Goal: Information Seeking & Learning: Learn about a topic

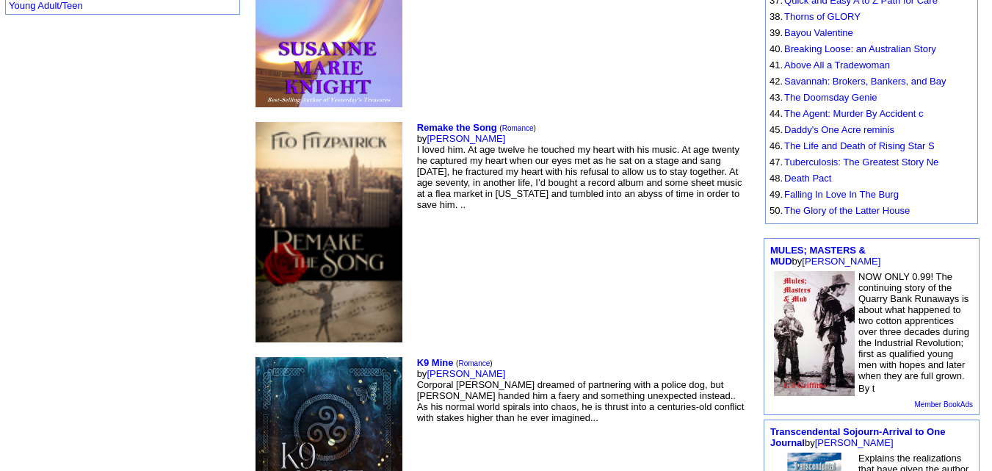
scroll to position [854, 0]
click at [427, 367] on link "[PERSON_NAME]" at bounding box center [466, 372] width 79 height 11
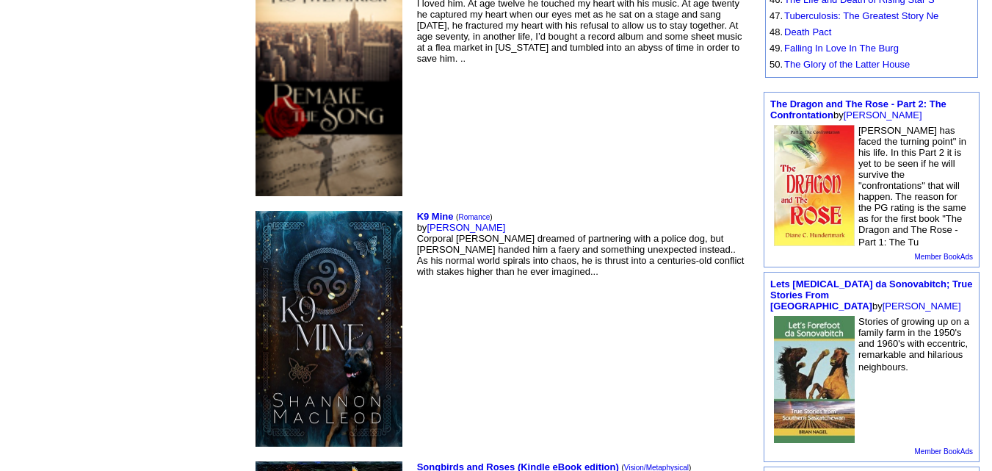
scroll to position [1094, 0]
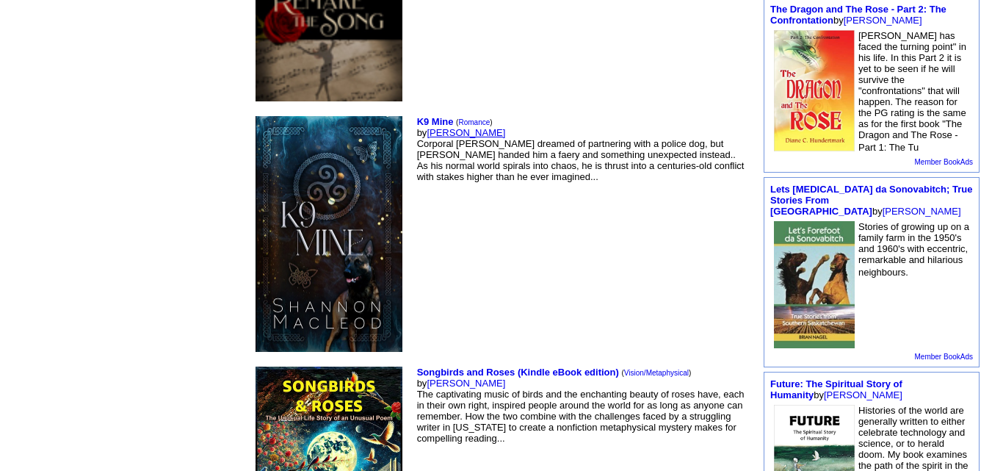
click at [427, 127] on link "Shannon MacLeod" at bounding box center [466, 132] width 79 height 11
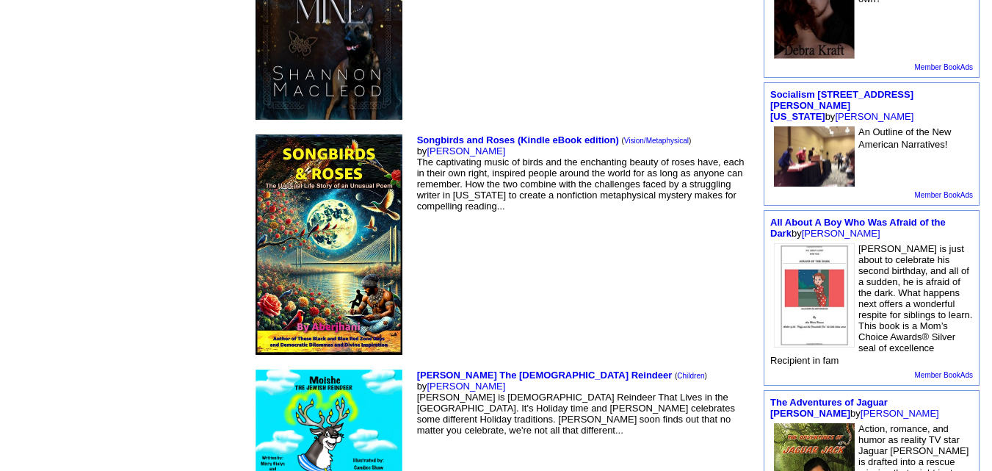
scroll to position [1176, 0]
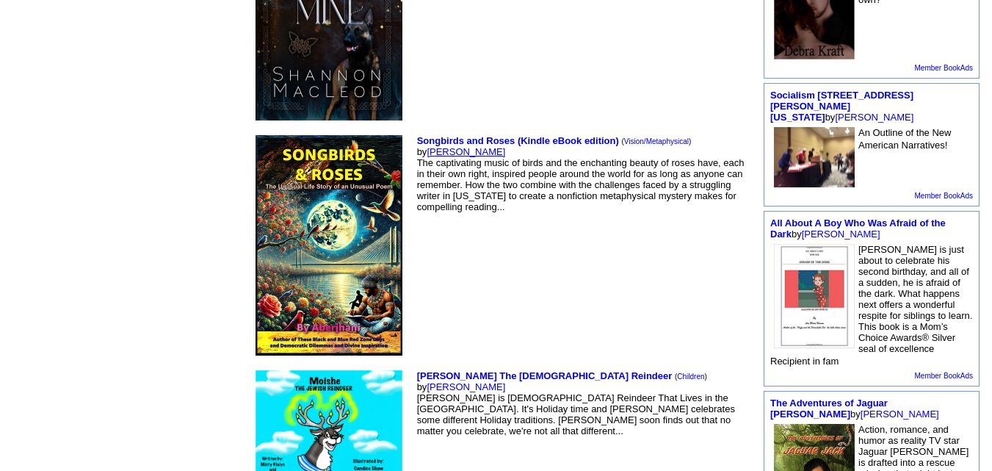
click at [427, 146] on link "[PERSON_NAME]" at bounding box center [466, 151] width 79 height 11
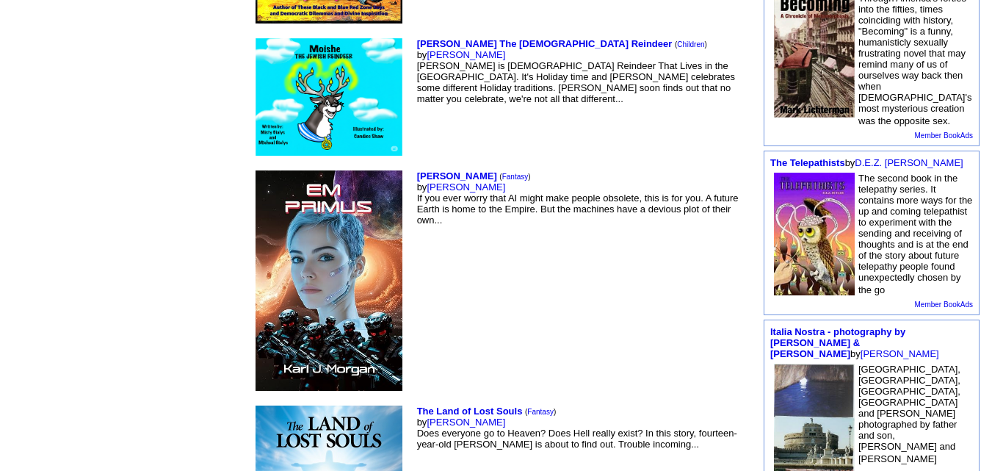
scroll to position [1657, 0]
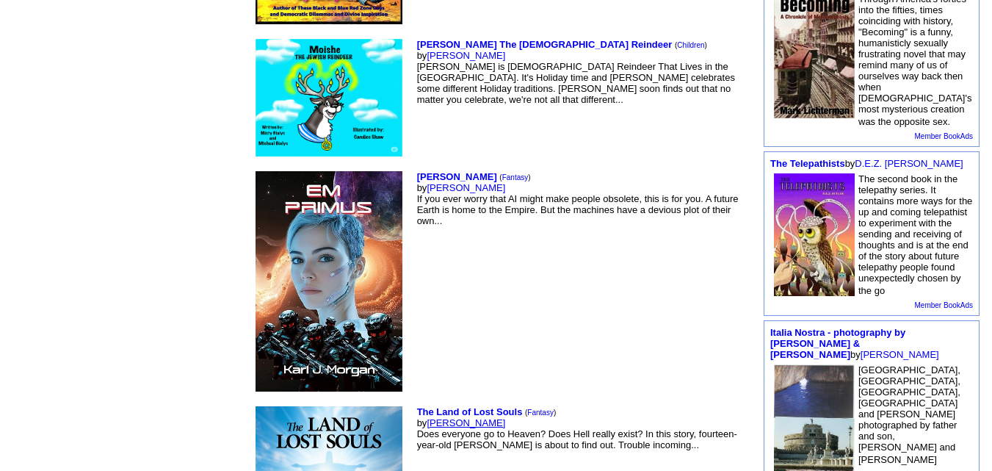
click at [427, 417] on link "Karl Morgan" at bounding box center [466, 422] width 79 height 11
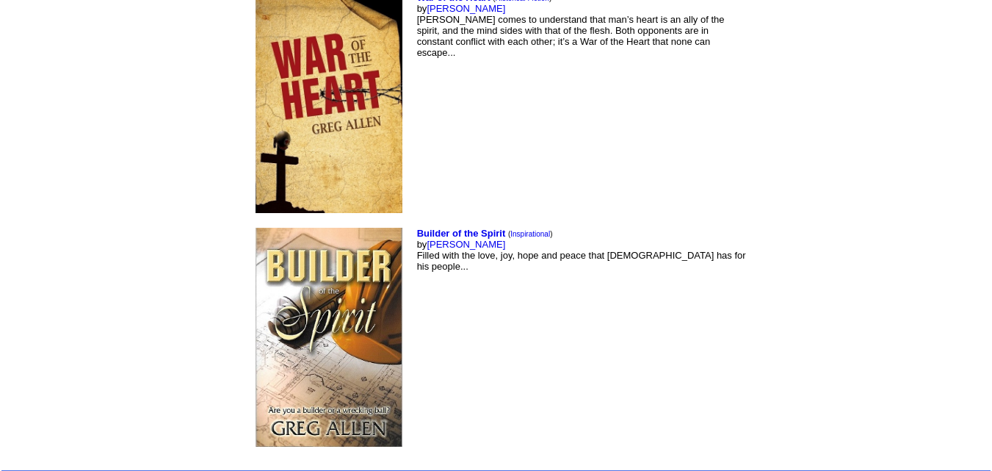
scroll to position [6844, 0]
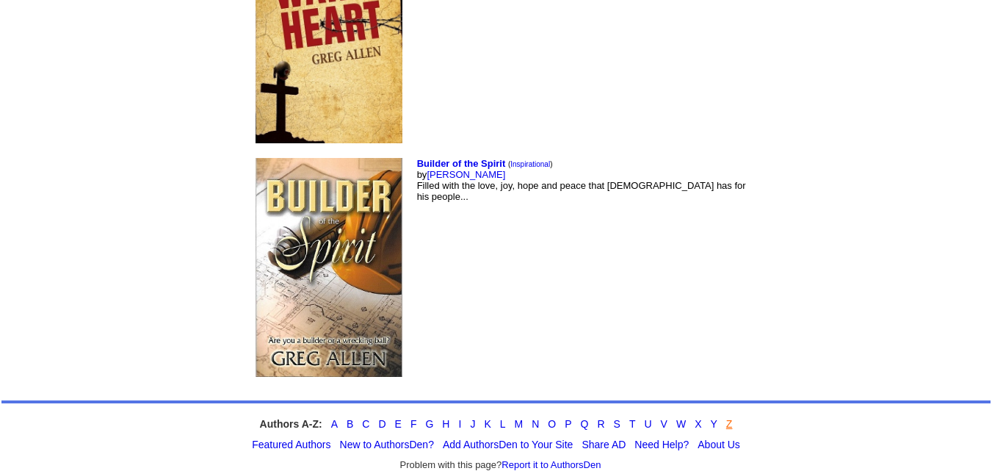
click at [730, 418] on link "Z" at bounding box center [729, 424] width 7 height 12
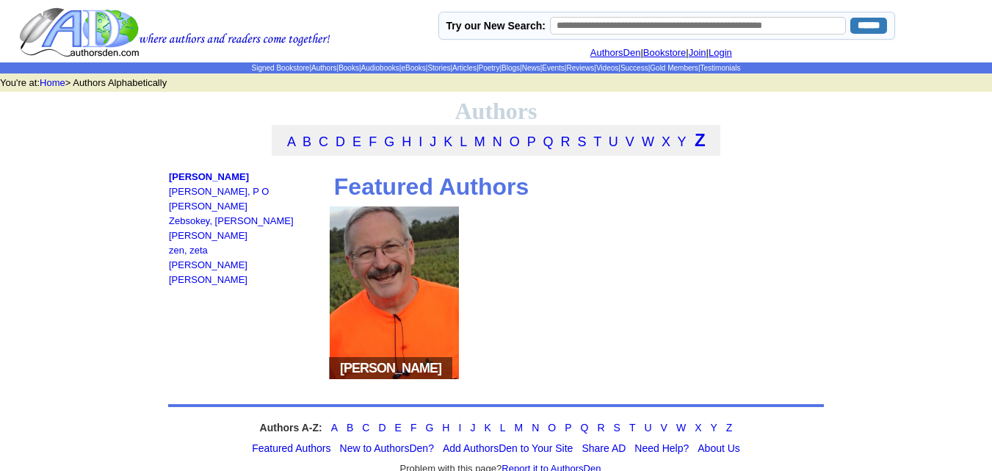
scroll to position [79, 0]
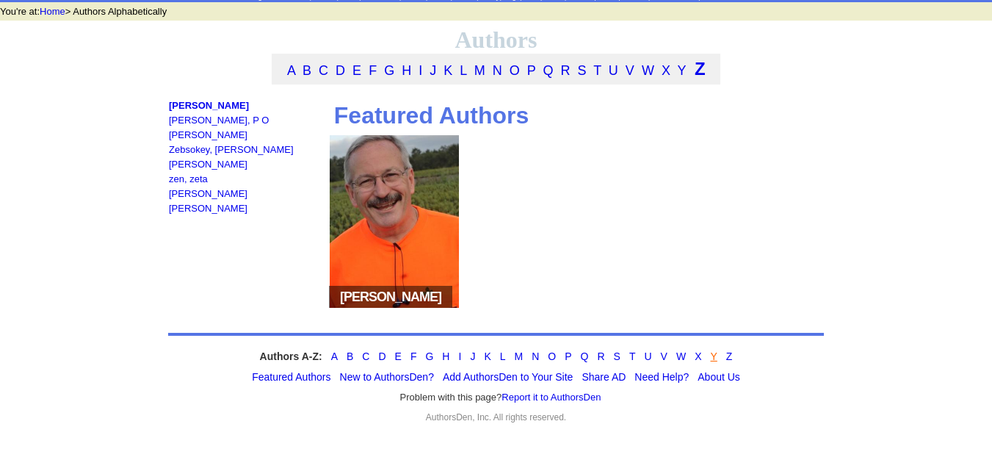
click at [713, 357] on link "Y" at bounding box center [714, 356] width 7 height 12
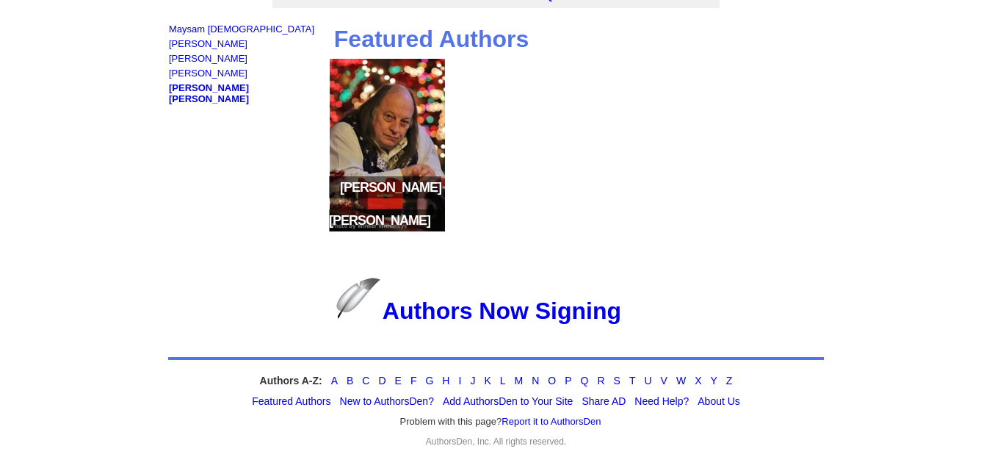
scroll to position [179, 0]
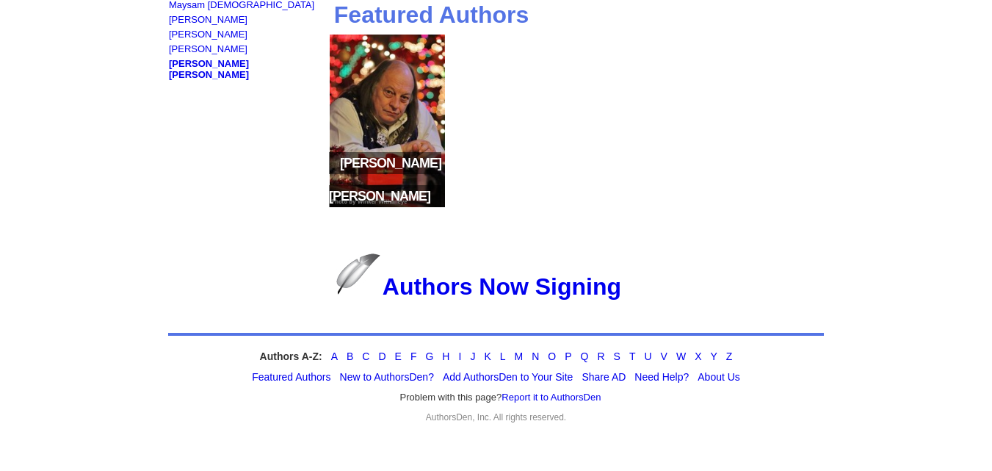
click at [693, 356] on div "Authors A-Z: A B C D E F G H I J K L M N O P Q R S T U V W X Y Z" at bounding box center [496, 356] width 656 height 12
click at [697, 356] on link "X" at bounding box center [698, 356] width 7 height 12
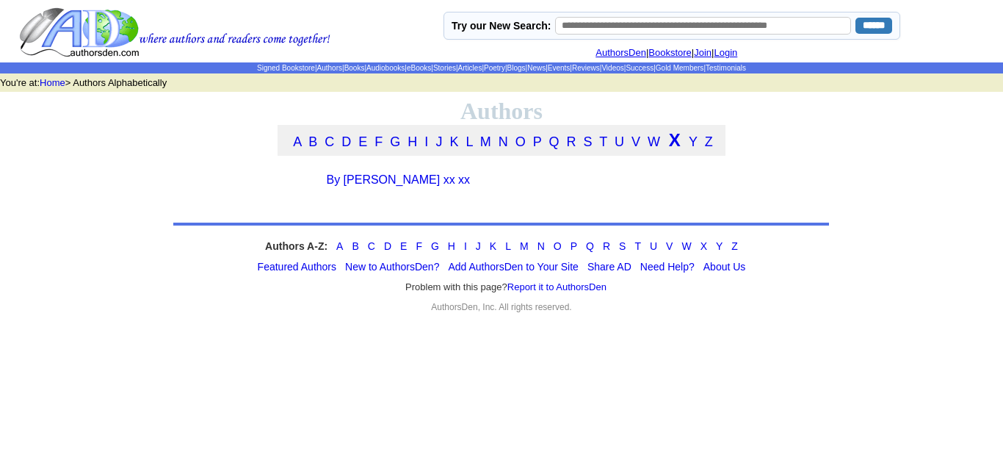
click at [692, 248] on div "Authors A-Z: A B C D E F G H I J K L M N O P Q R S T U V W X Y Z" at bounding box center [501, 246] width 656 height 12
click at [668, 252] on link "V" at bounding box center [669, 246] width 7 height 12
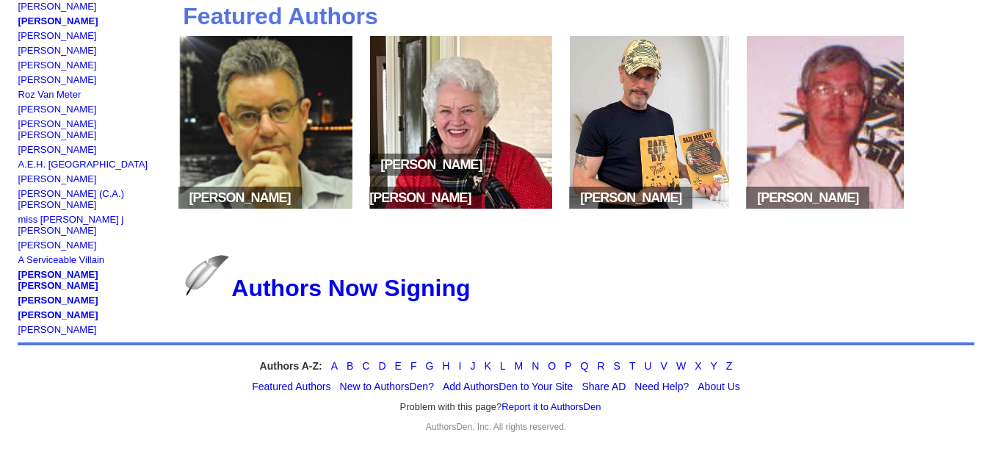
scroll to position [179, 0]
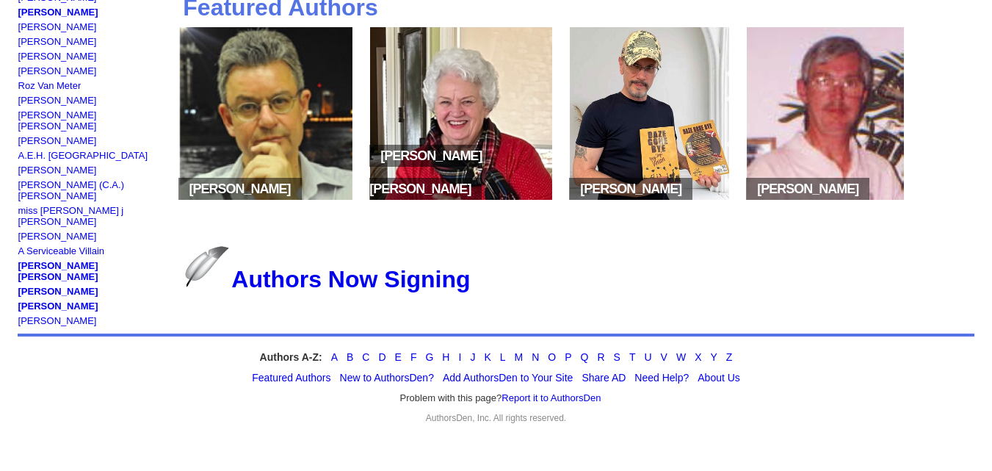
click at [674, 356] on div "Authors A-Z: A B C D E F G H I J K L M N O P Q R S T U V W X Y Z" at bounding box center [497, 357] width 958 height 12
click at [684, 355] on link "W" at bounding box center [681, 357] width 10 height 12
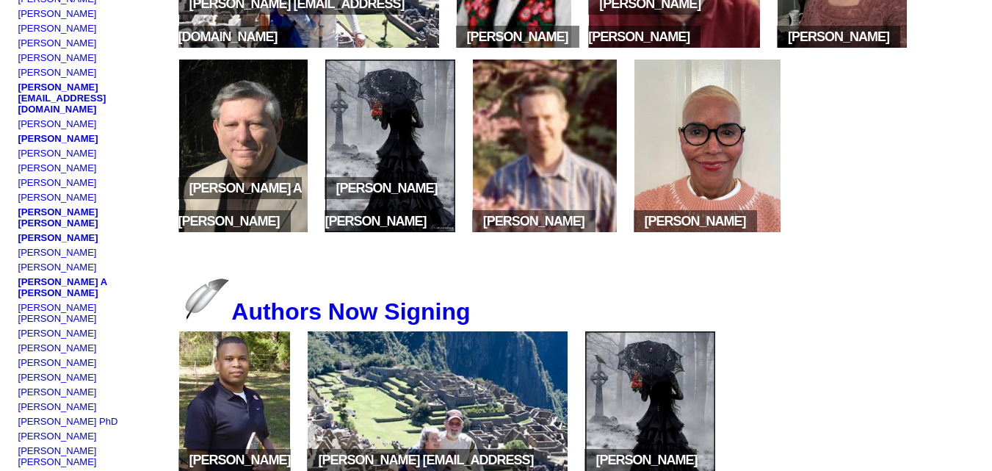
scroll to position [515, 0]
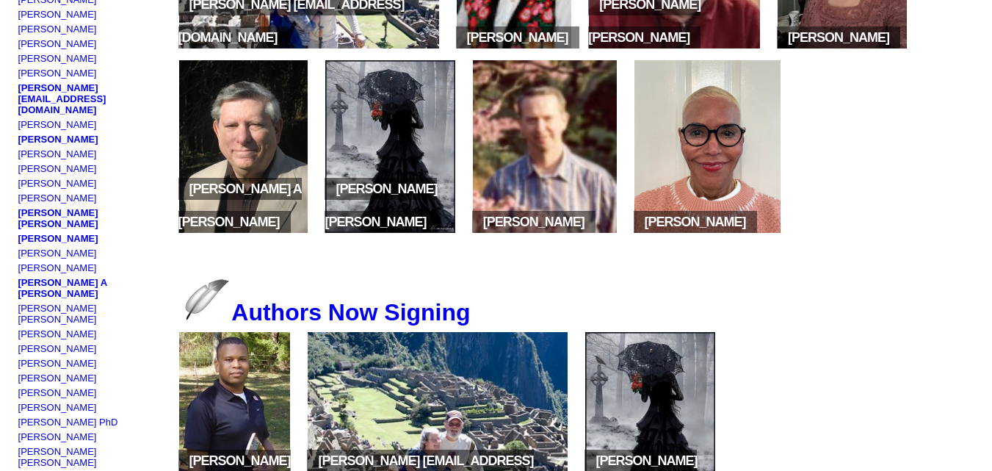
click at [728, 152] on img at bounding box center [708, 146] width 146 height 173
